Goal: Transaction & Acquisition: Purchase product/service

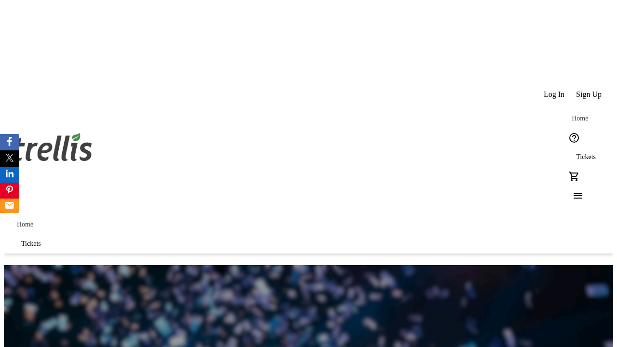
click at [590, 90] on span "Sign Up" at bounding box center [589, 94] width 26 height 9
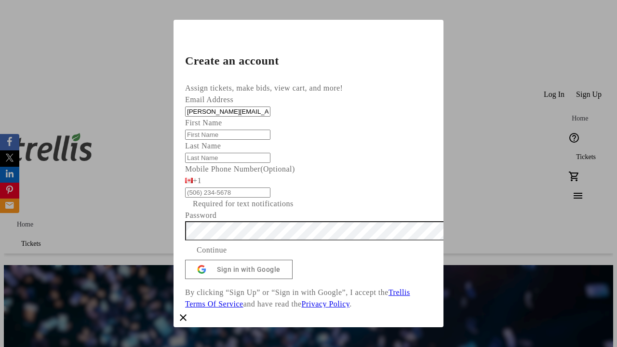
type input "[PERSON_NAME][EMAIL_ADDRESS][DOMAIN_NAME]"
type input "[PERSON_NAME]"
click at [227, 256] on span "Continue" at bounding box center [212, 250] width 30 height 12
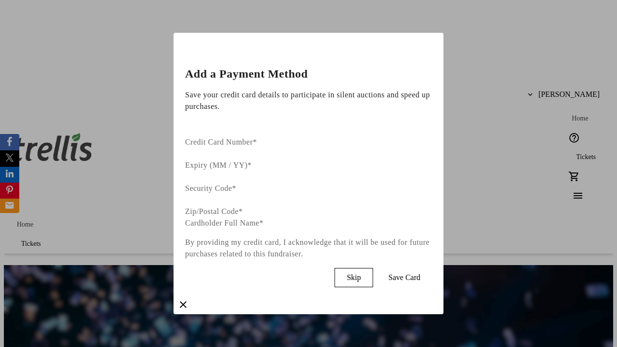
click at [361, 273] on span "Skip" at bounding box center [354, 277] width 14 height 9
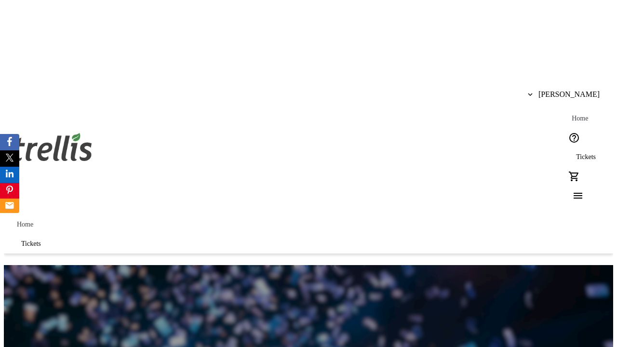
click at [576, 153] on span "Tickets" at bounding box center [586, 157] width 20 height 8
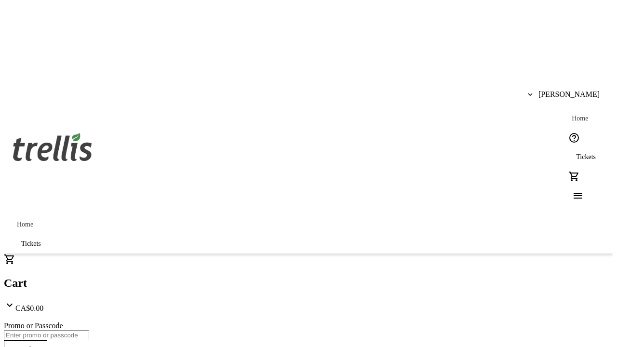
type input "1"
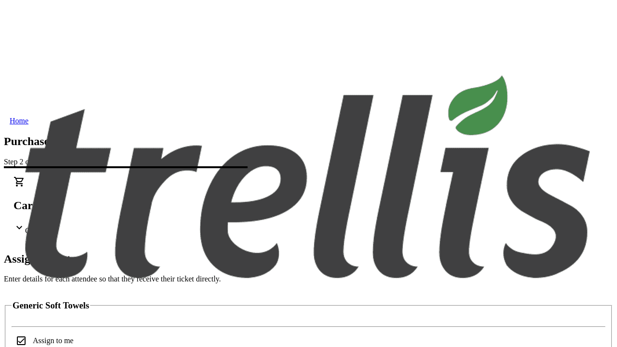
scroll to position [58, 0]
